Goal: Information Seeking & Learning: Learn about a topic

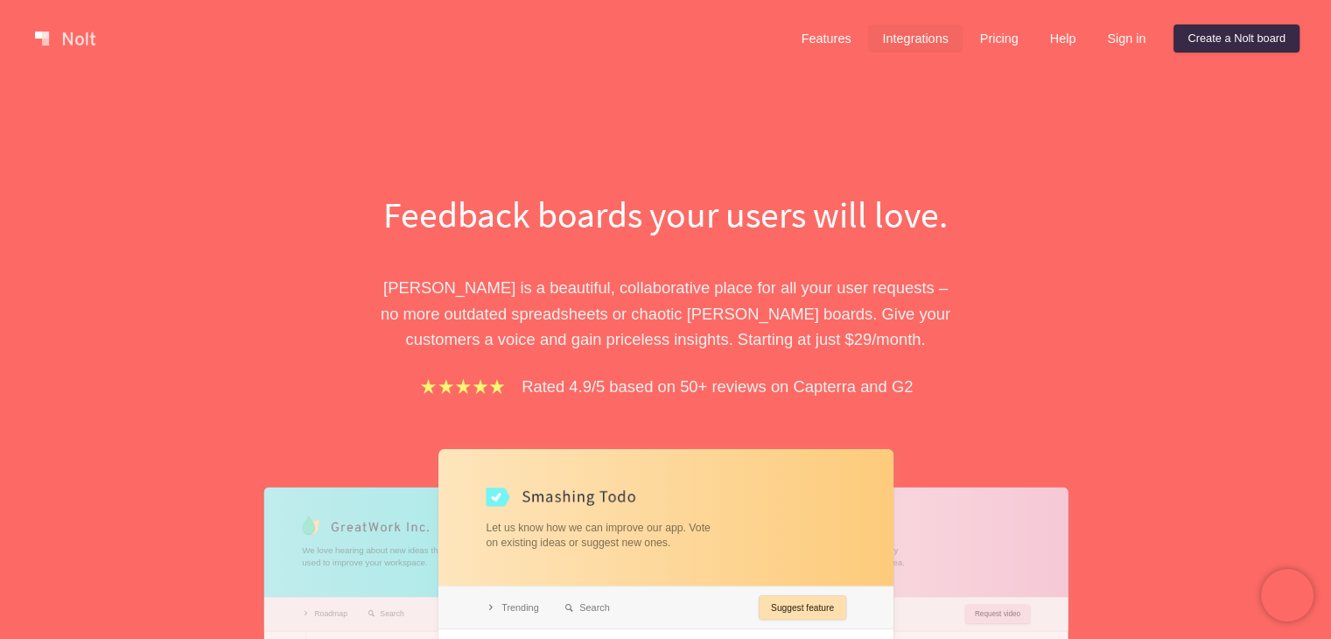
click at [899, 43] on link "Integrations" at bounding box center [915, 38] width 94 height 28
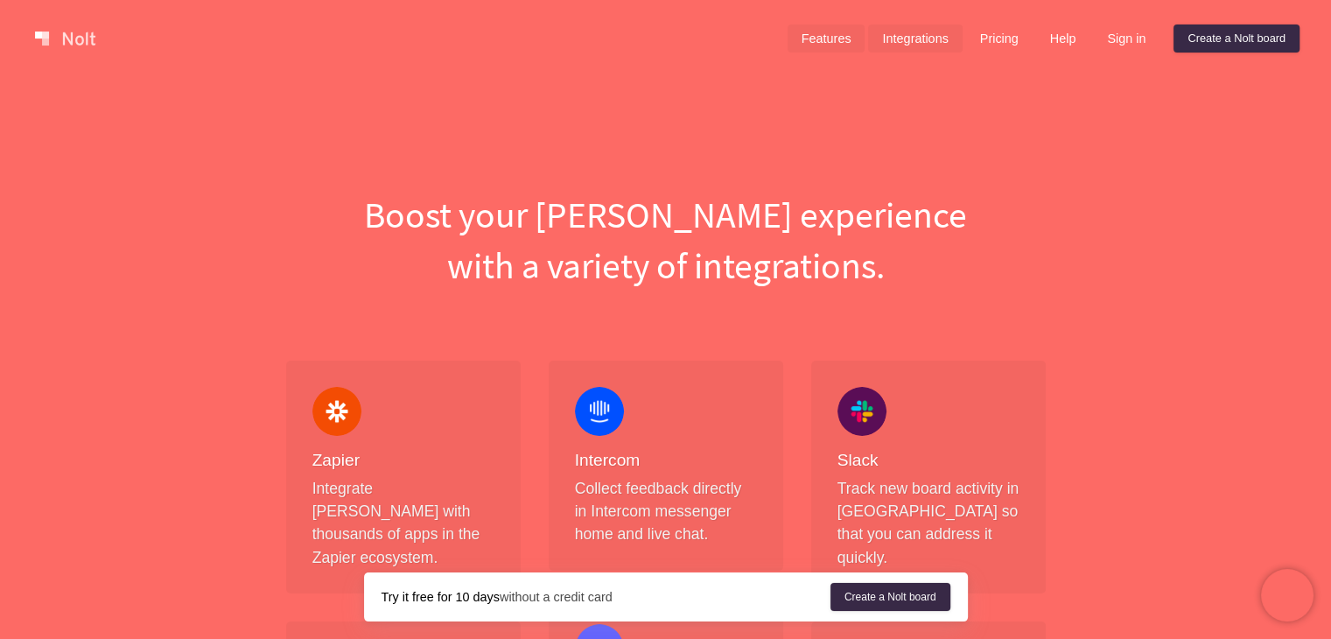
click at [833, 36] on link "Features" at bounding box center [826, 38] width 78 height 28
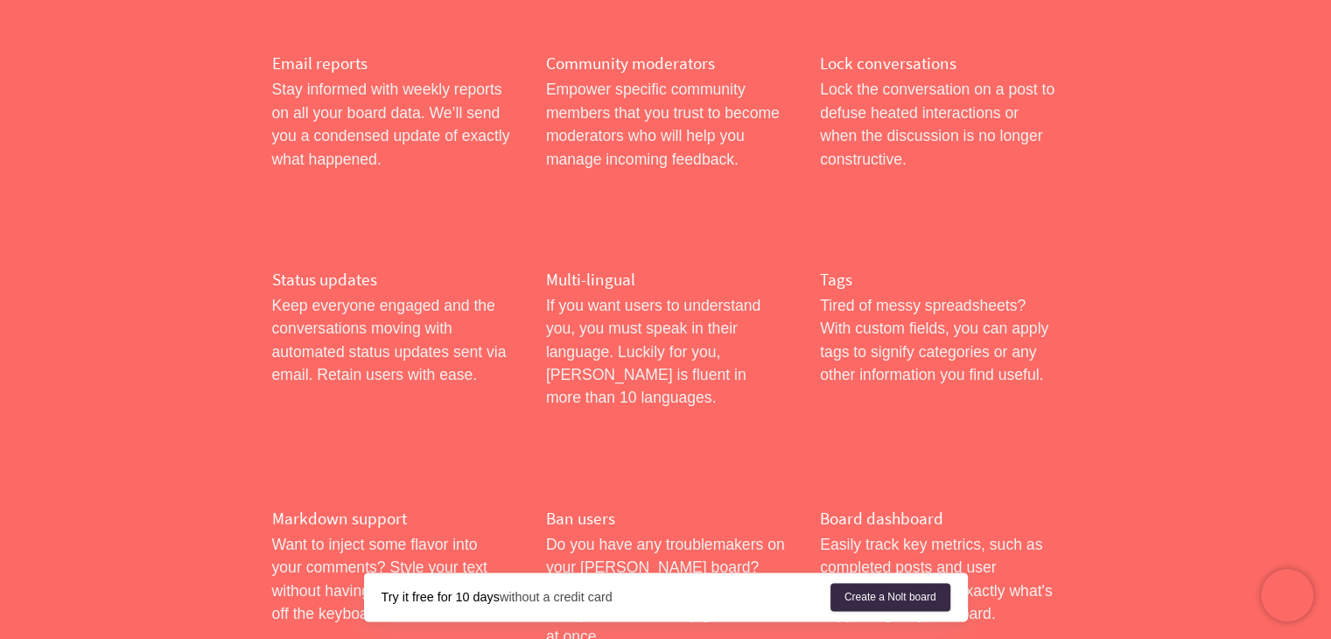
scroll to position [1837, 0]
